Goal: Task Accomplishment & Management: Manage account settings

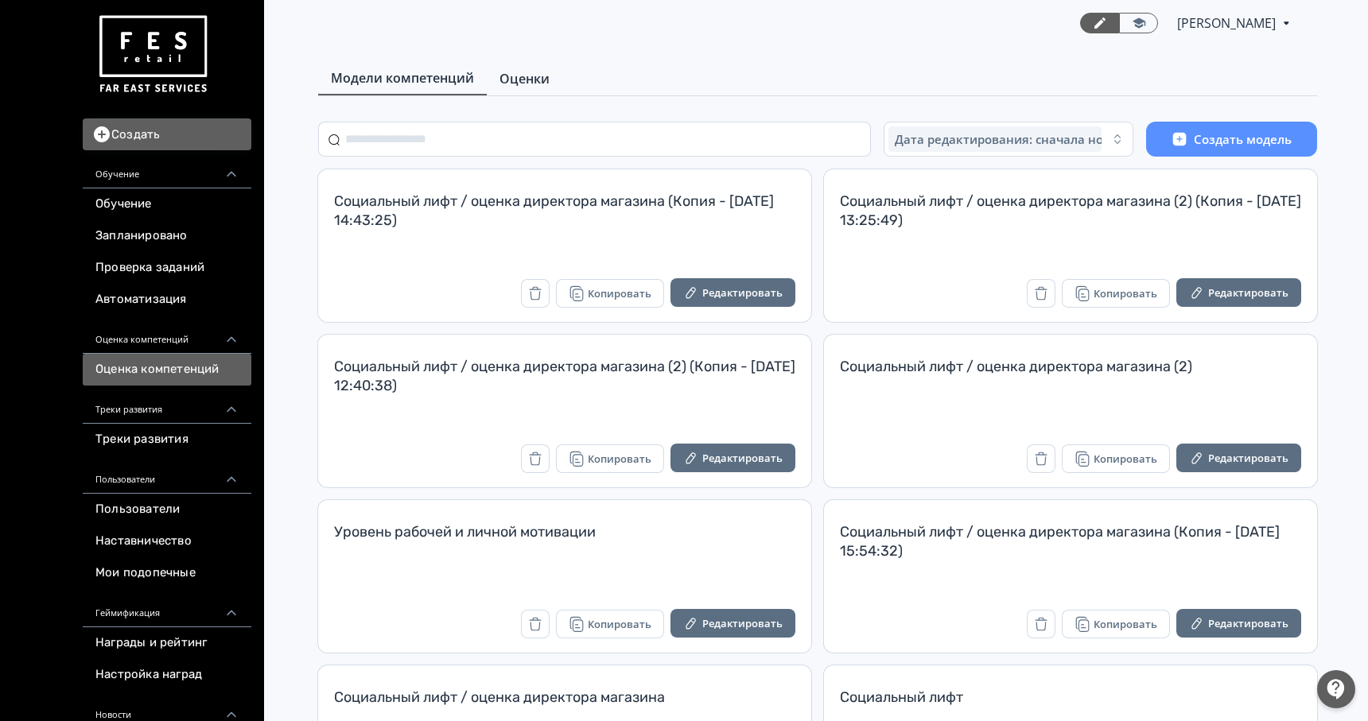
click at [515, 85] on span "Оценки" at bounding box center [524, 78] width 50 height 19
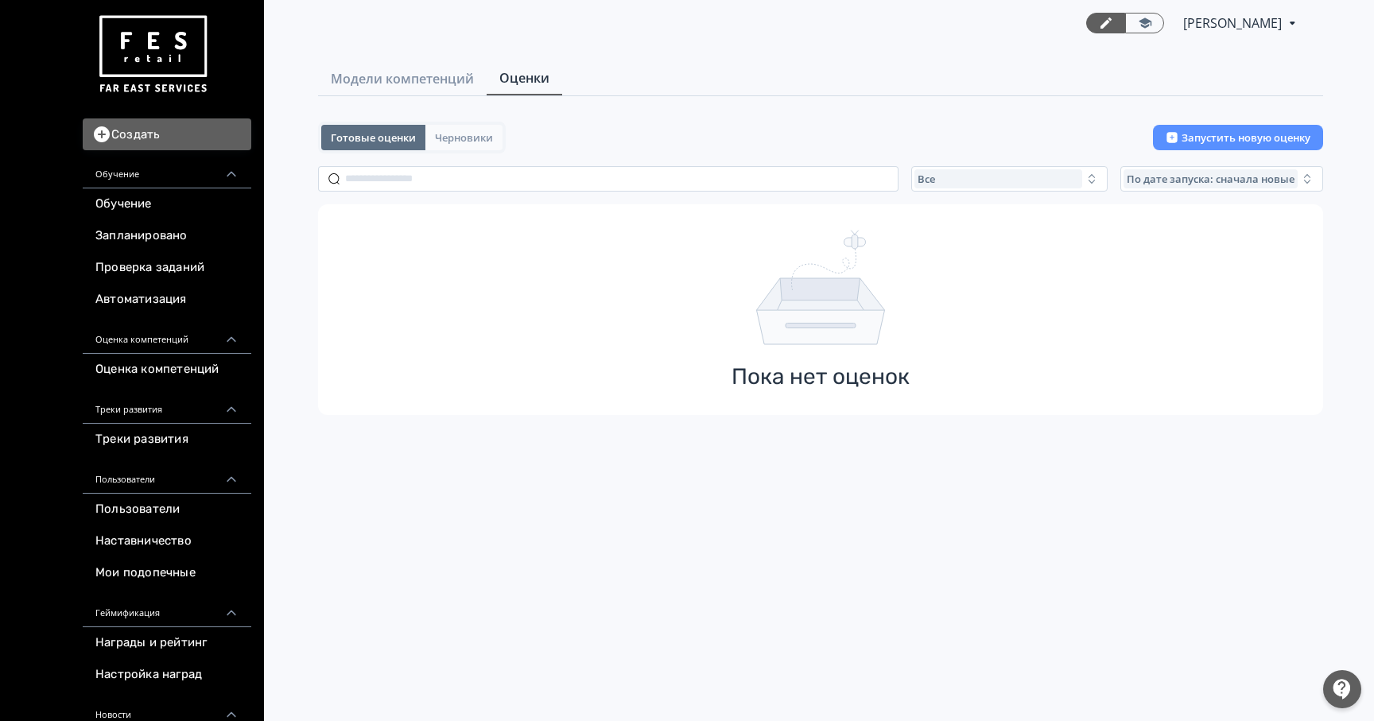
click at [460, 125] on button "Черновики" at bounding box center [463, 137] width 77 height 25
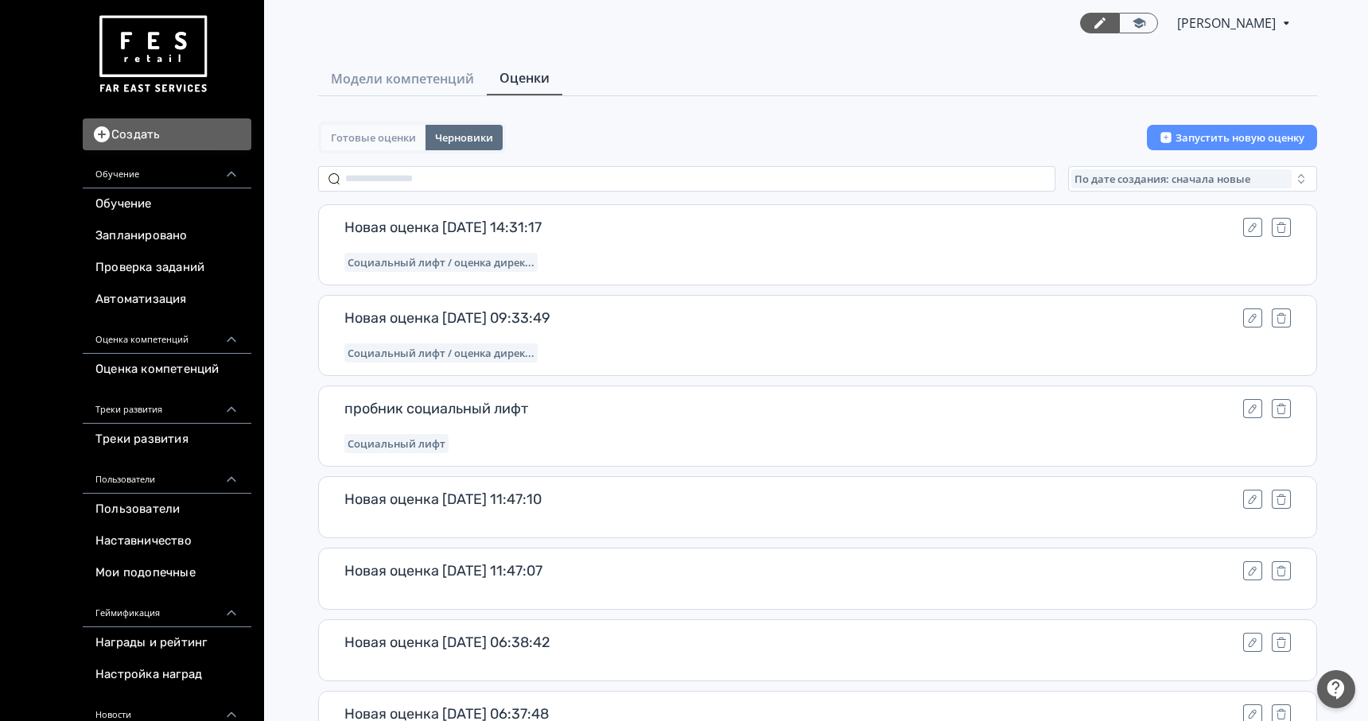
click at [402, 138] on span "Готовые оценки" at bounding box center [373, 137] width 85 height 13
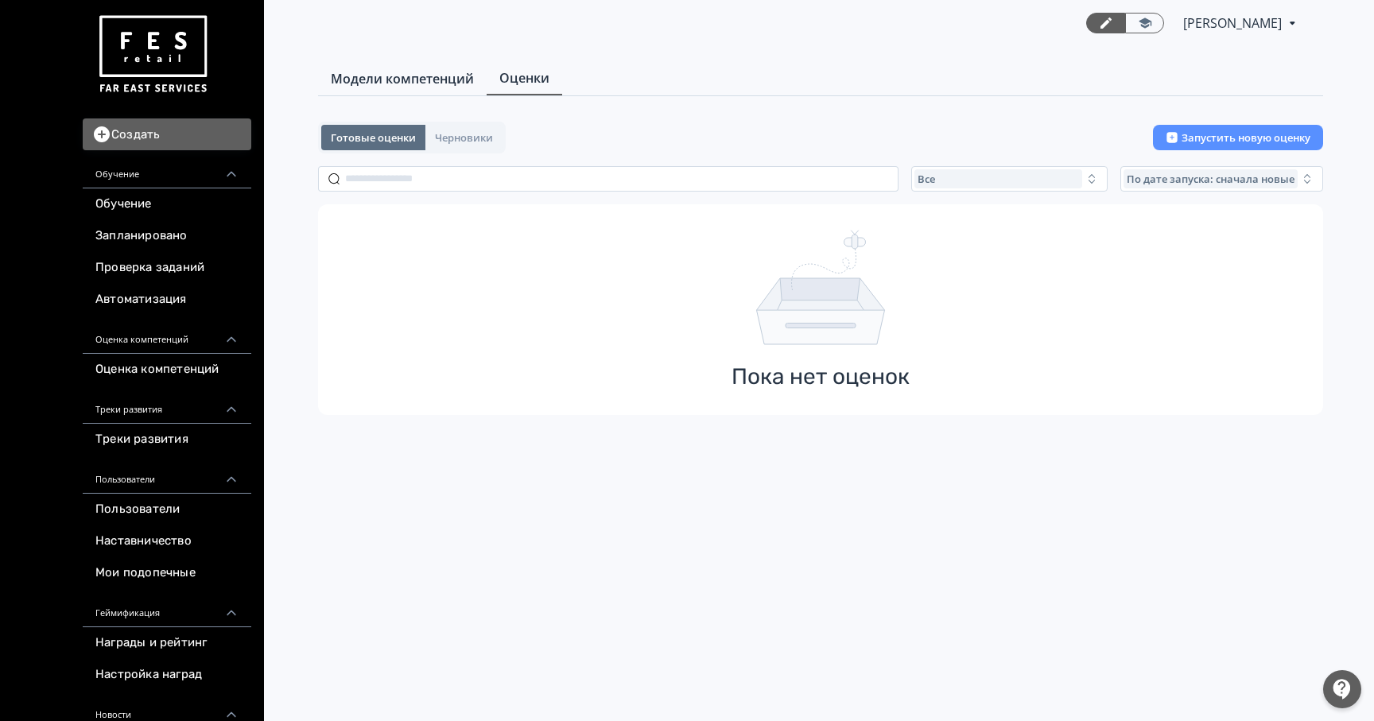
click at [438, 73] on span "Модели компетенций" at bounding box center [402, 78] width 143 height 19
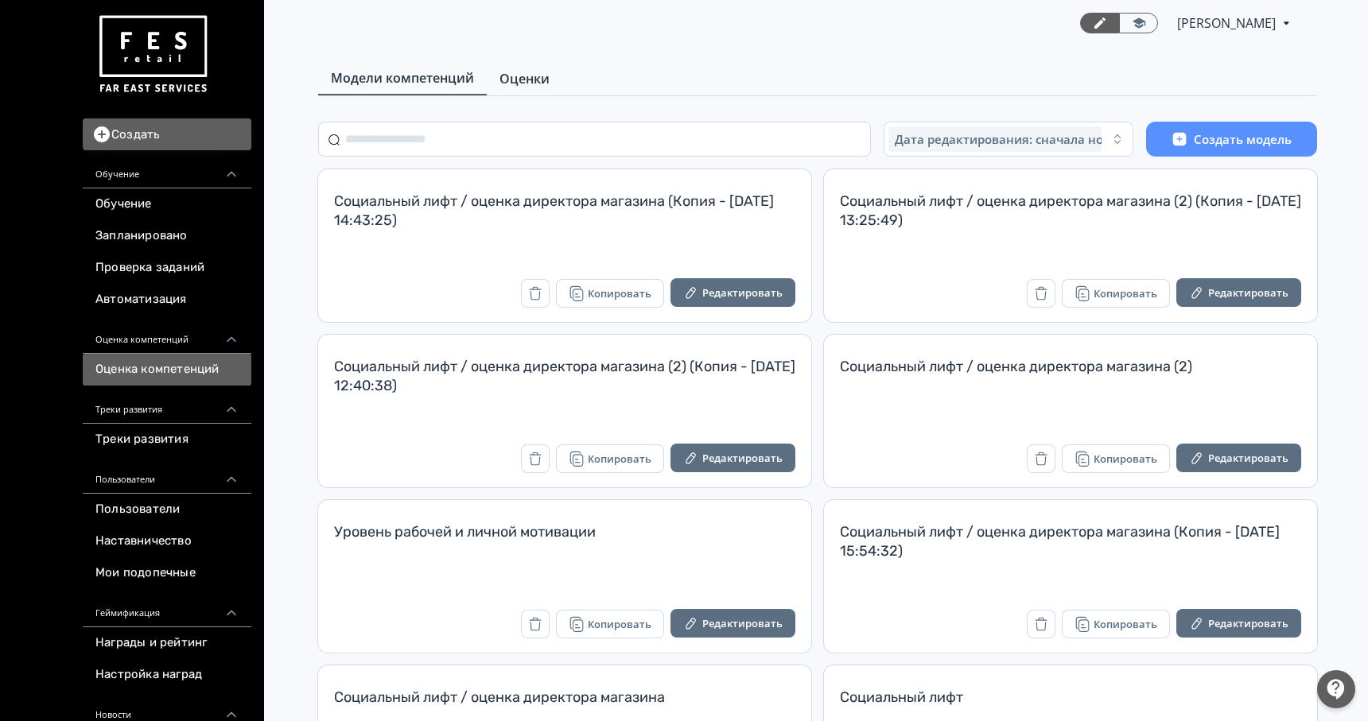
click at [514, 77] on span "Оценки" at bounding box center [524, 78] width 50 height 19
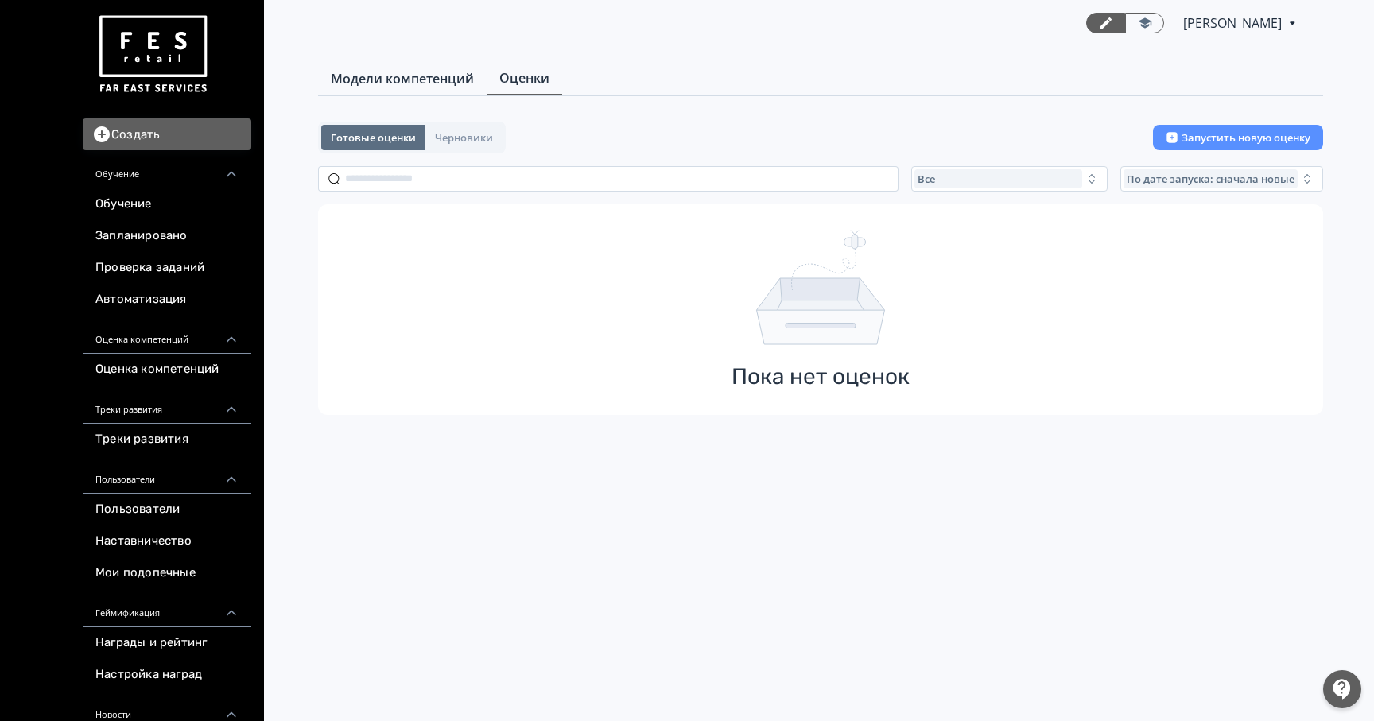
click at [451, 84] on span "Модели компетенций" at bounding box center [402, 78] width 143 height 19
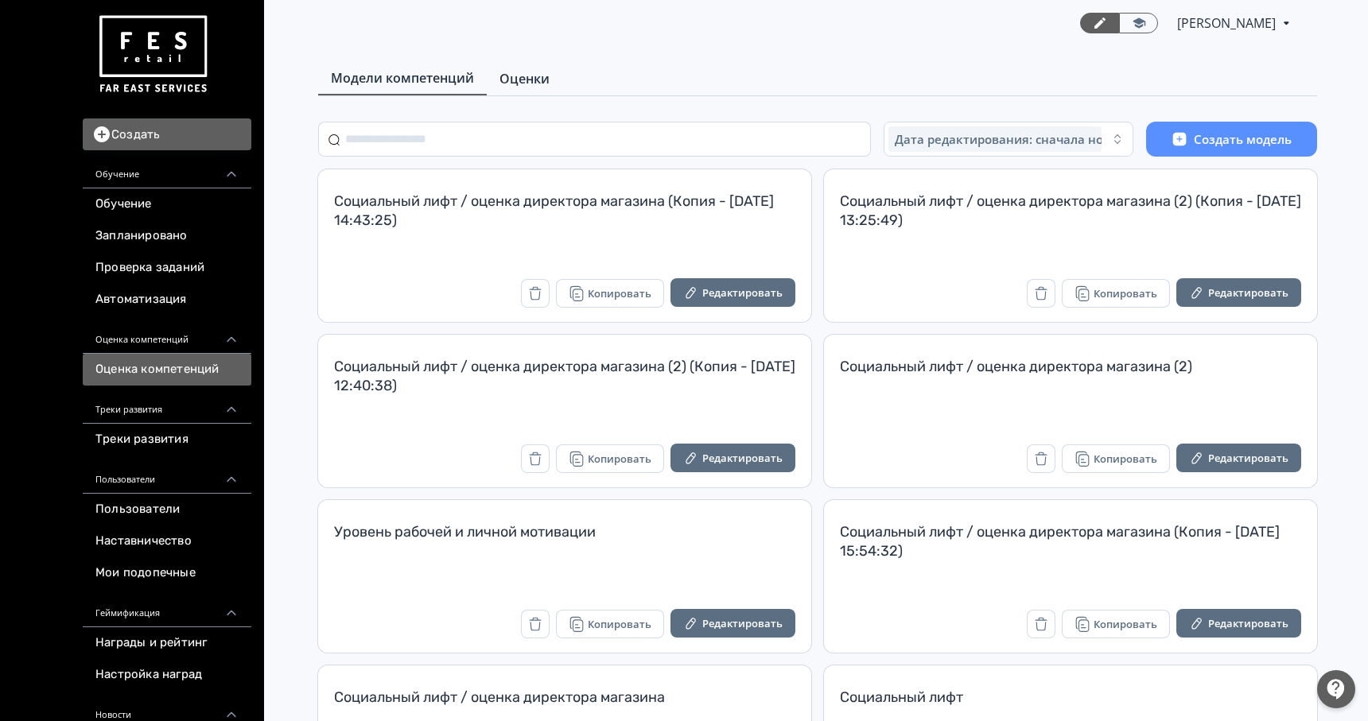
click at [519, 84] on span "Оценки" at bounding box center [524, 78] width 50 height 19
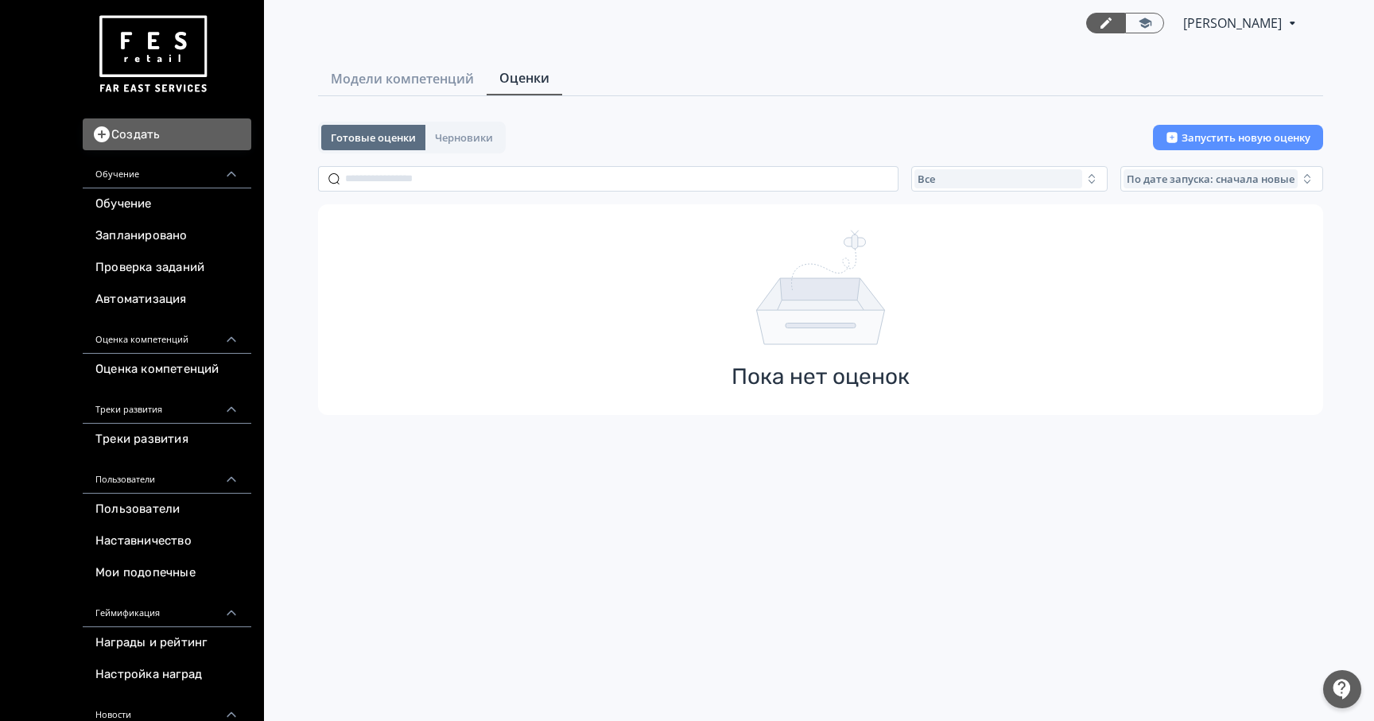
click at [550, 148] on div "Готовые оценки Черновики Запустить новую оценку" at bounding box center [820, 138] width 1005 height 32
click at [459, 134] on span "Черновики" at bounding box center [464, 137] width 58 height 13
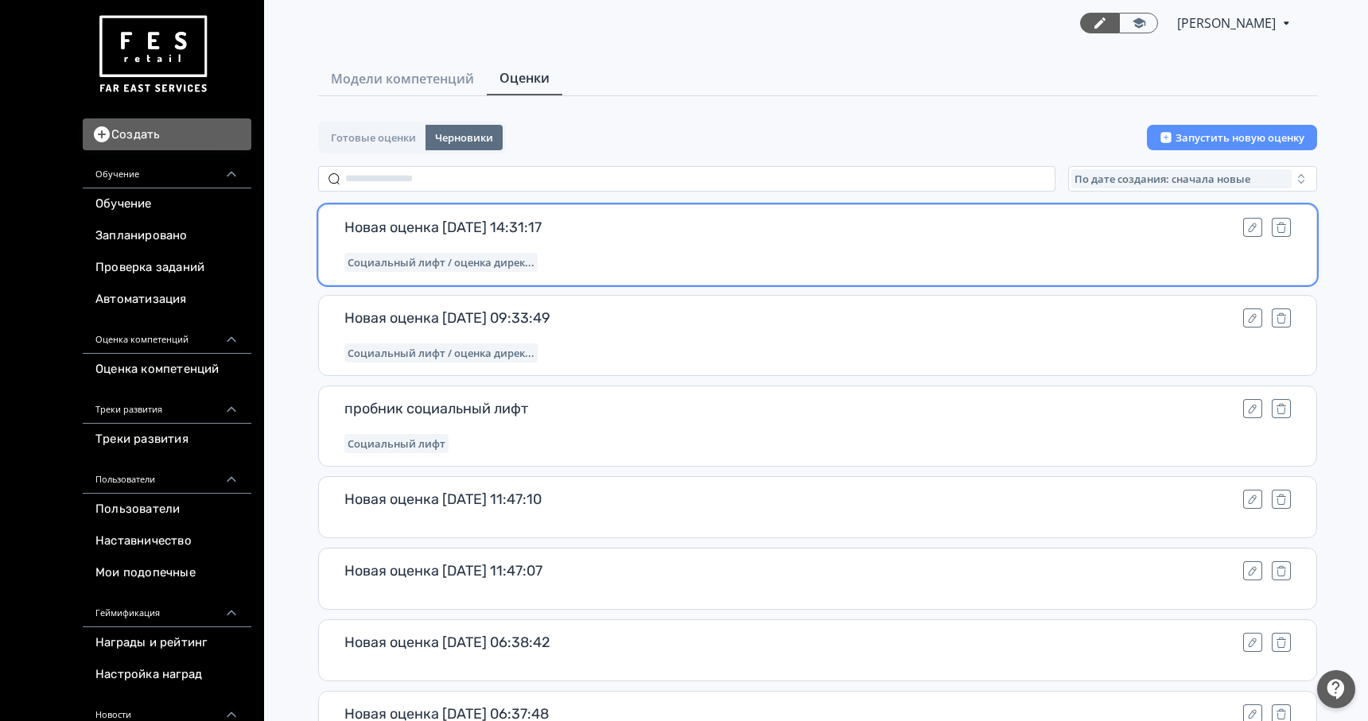
click at [512, 228] on span "Новая оценка [DATE] 14:31:17" at bounding box center [790, 227] width 892 height 19
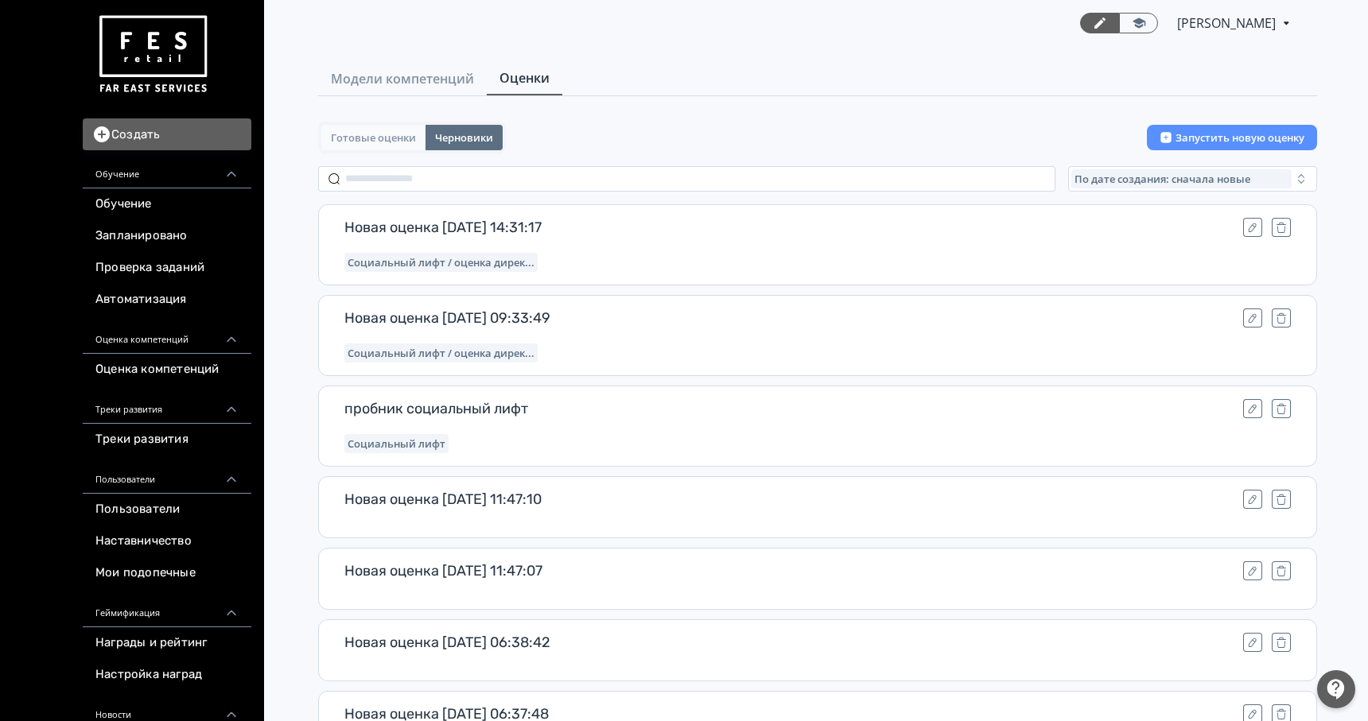
click at [383, 137] on span "Готовые оценки" at bounding box center [373, 137] width 85 height 13
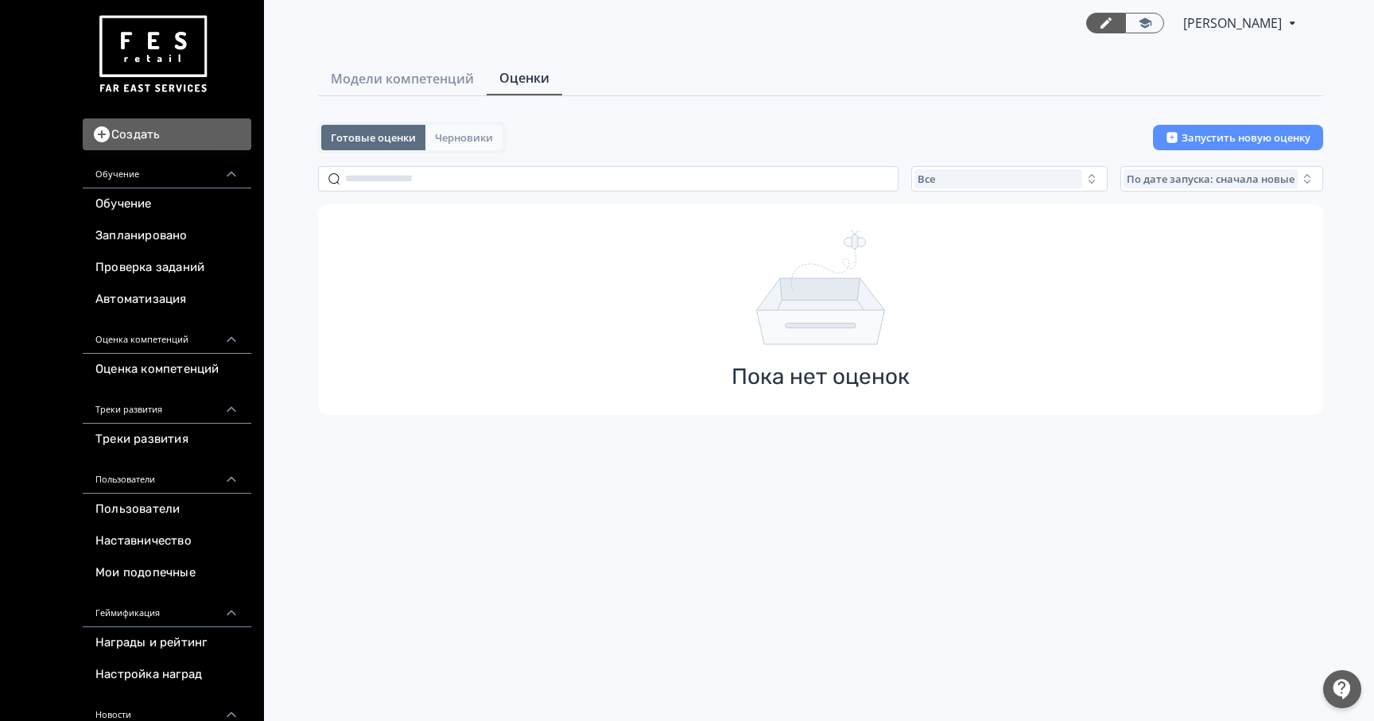
click at [492, 149] on button "Черновики" at bounding box center [463, 137] width 77 height 25
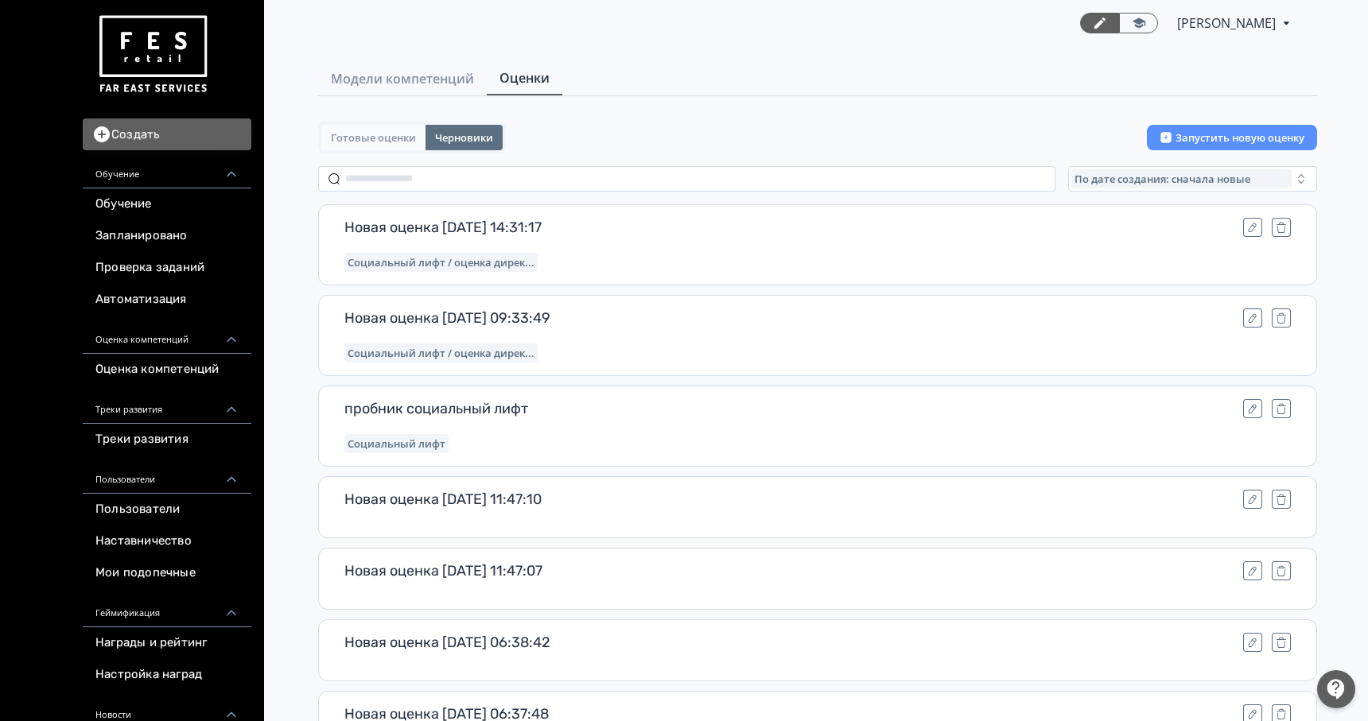
click at [379, 138] on span "Готовые оценки" at bounding box center [373, 137] width 85 height 13
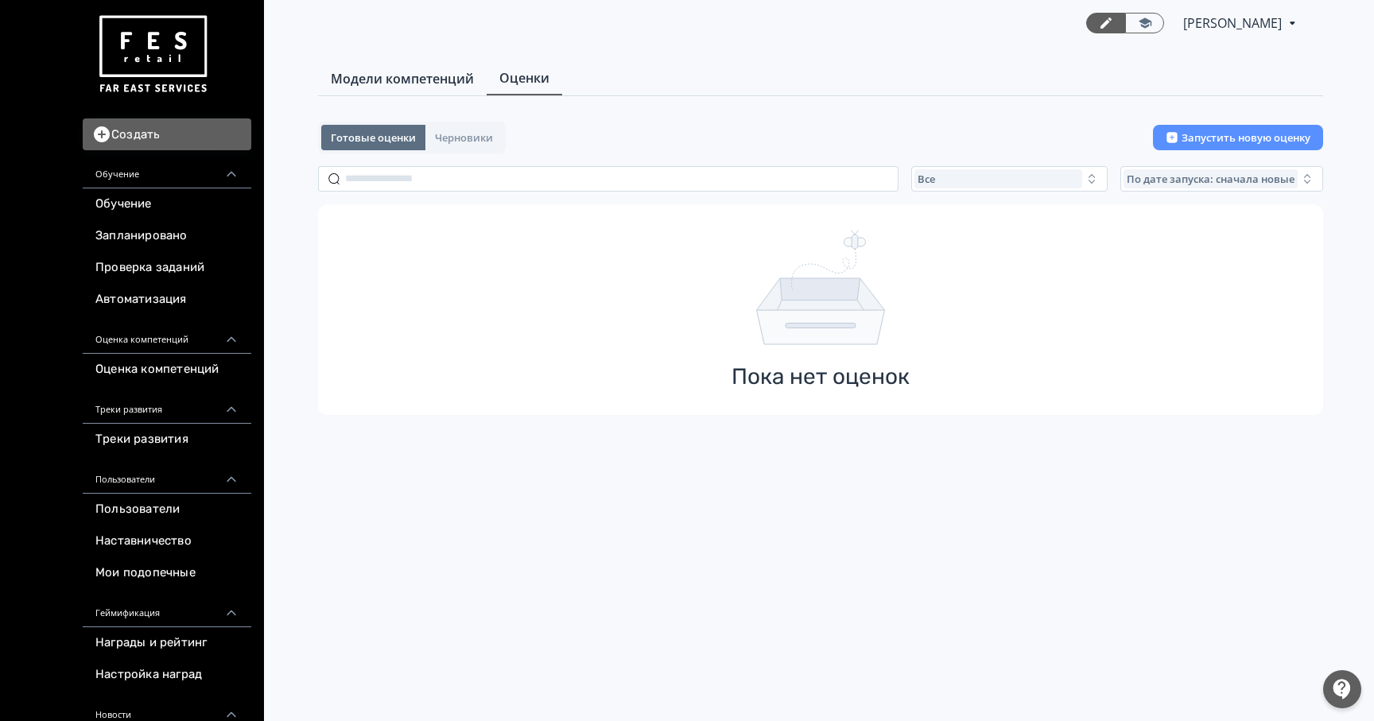
click at [402, 93] on link "Модели компетенций" at bounding box center [402, 79] width 169 height 32
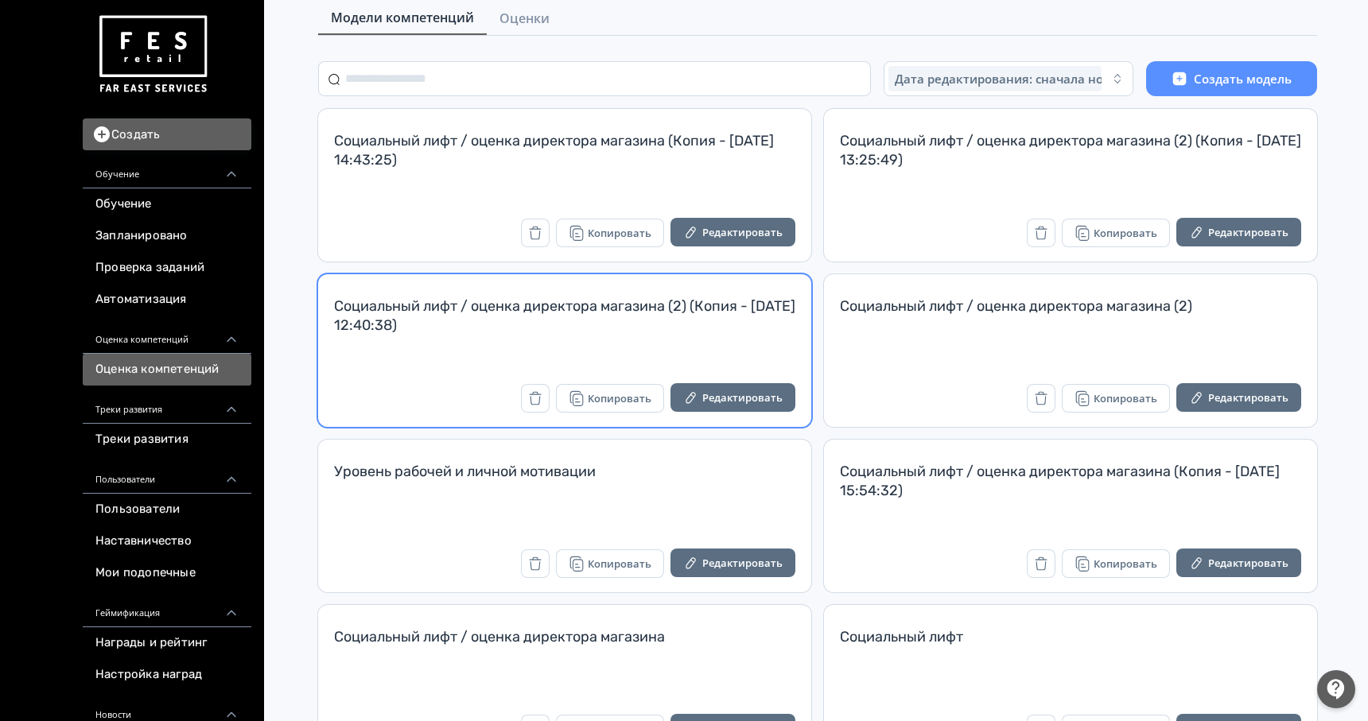
scroll to position [126, 0]
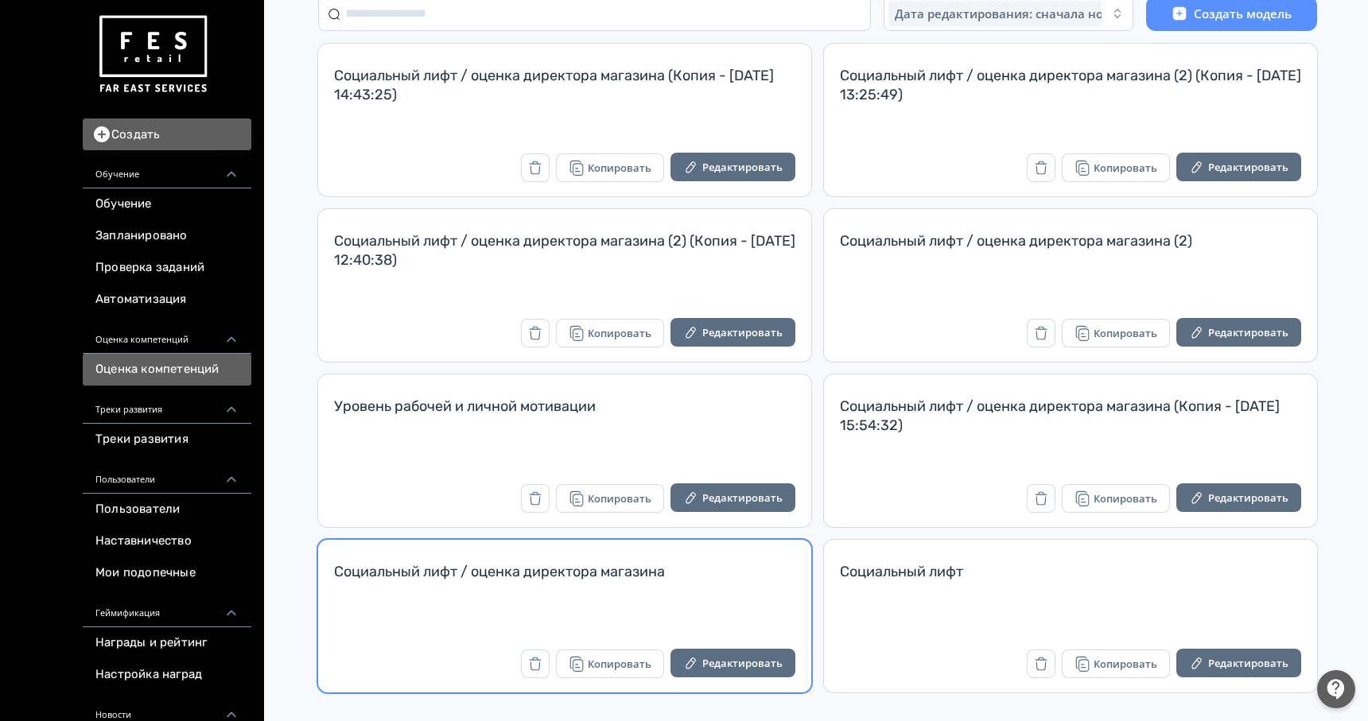
click at [740, 642] on div "Социальный лифт / оценка директора магазина Копировать Редактировать" at bounding box center [564, 616] width 493 height 153
click at [736, 665] on button "Редактировать" at bounding box center [732, 663] width 125 height 29
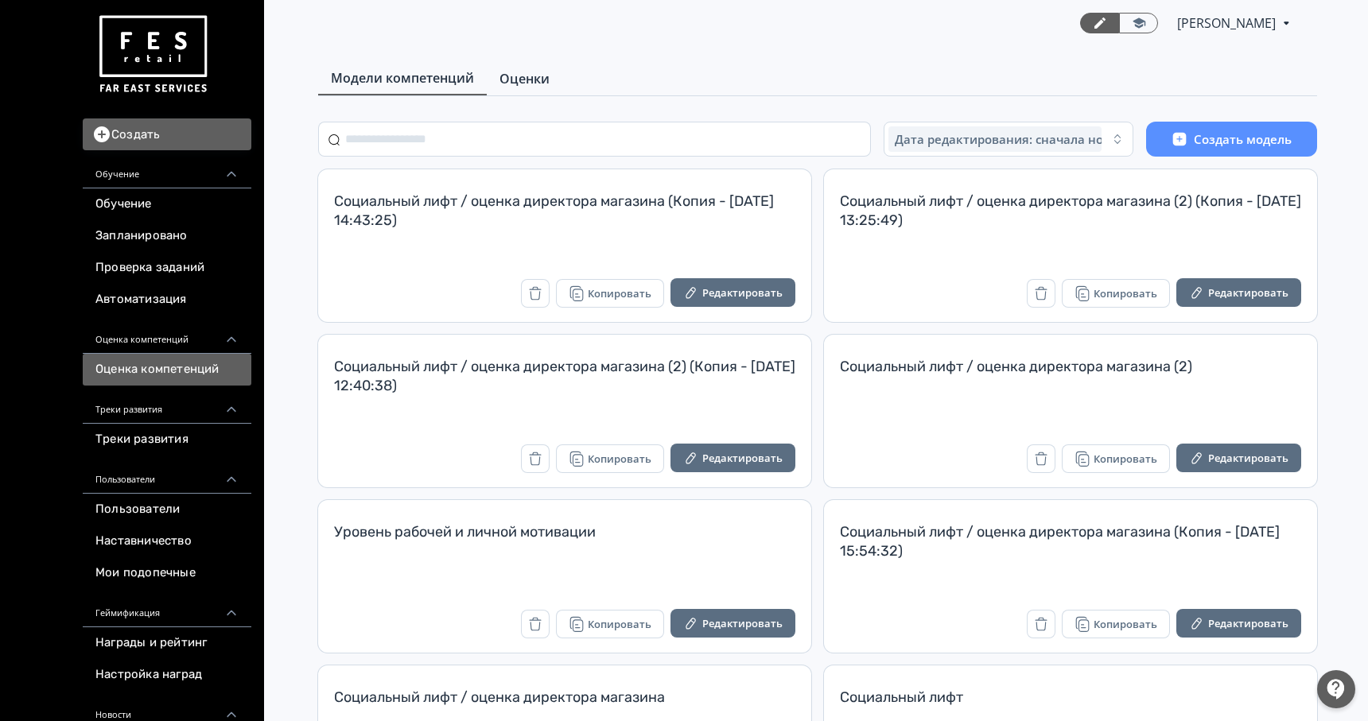
click at [504, 78] on span "Оценки" at bounding box center [524, 78] width 50 height 19
